Goal: Find specific page/section: Find specific page/section

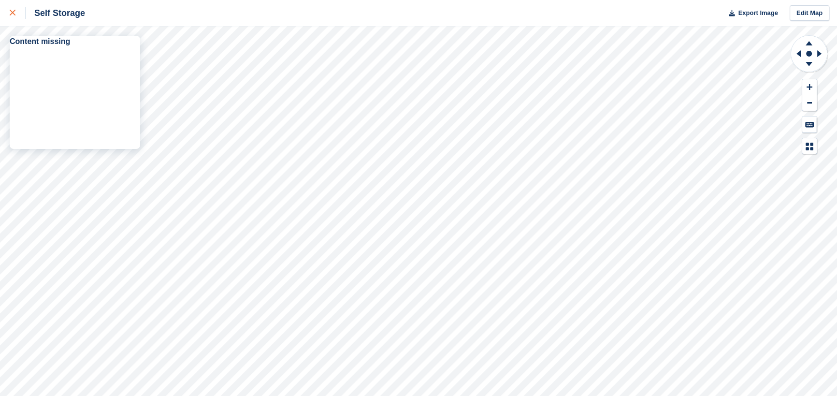
click at [6, 11] on link at bounding box center [13, 13] width 26 height 26
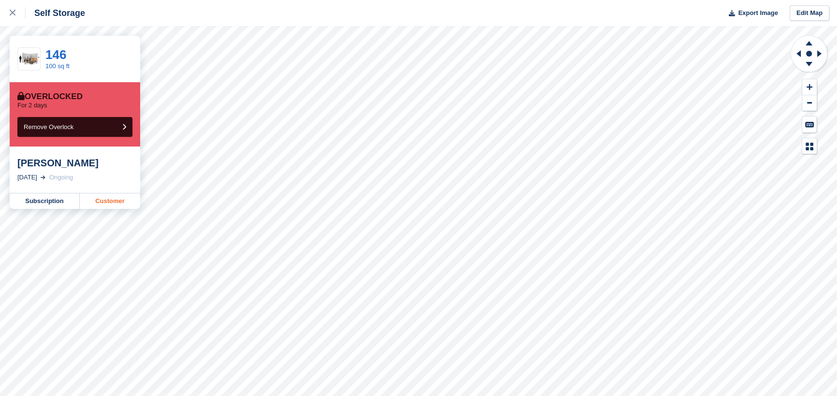
click at [111, 202] on link "Customer" at bounding box center [110, 200] width 60 height 15
